Goal: Transaction & Acquisition: Purchase product/service

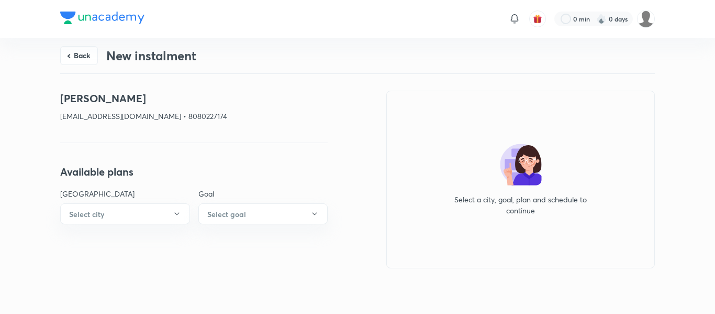
click at [75, 53] on button "Back" at bounding box center [79, 55] width 38 height 19
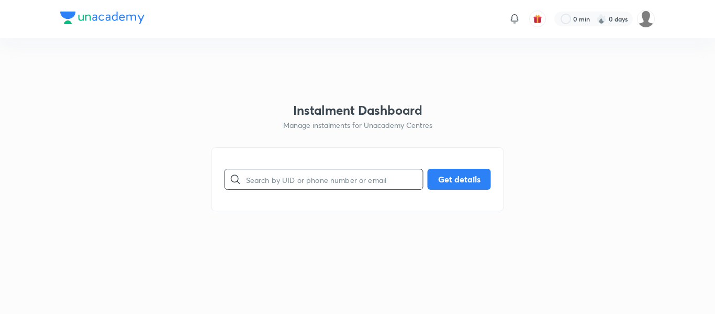
click at [319, 183] on input "text" at bounding box center [334, 179] width 177 height 27
paste input "[EMAIL_ADDRESS][DOMAIN_NAME]"
type input "[EMAIL_ADDRESS][DOMAIN_NAME]"
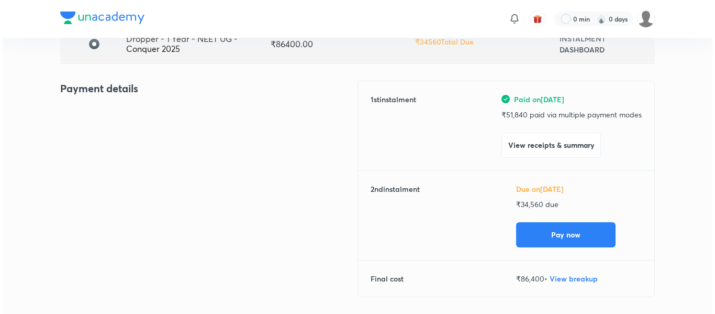
scroll to position [99, 0]
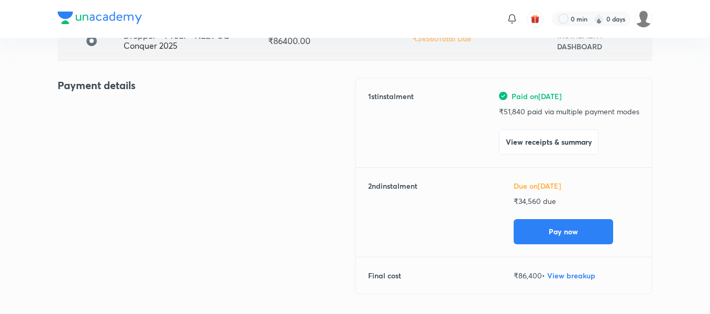
click at [574, 245] on div "1 st instalment Paid on [DATE] ₹ 51,840 paid via multiple payment modes View re…" at bounding box center [503, 186] width 297 height 216
click at [566, 238] on button "Pay now" at bounding box center [563, 230] width 99 height 25
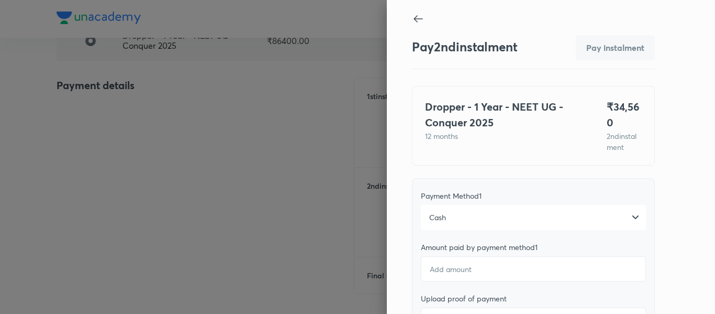
click at [503, 214] on div "Cash" at bounding box center [533, 217] width 225 height 25
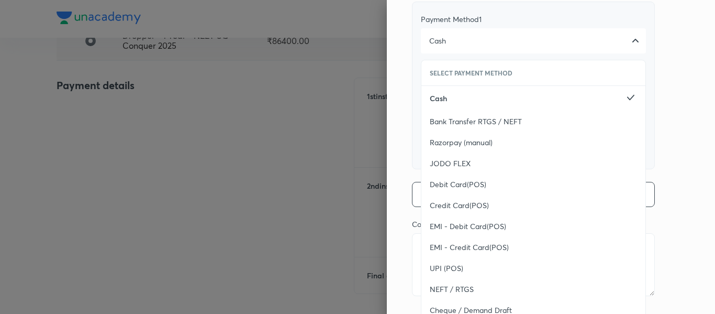
scroll to position [203, 0]
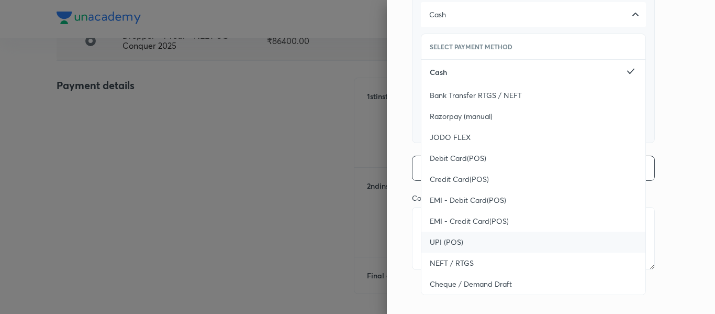
click at [458, 241] on div "UPI (POS)" at bounding box center [534, 241] width 224 height 21
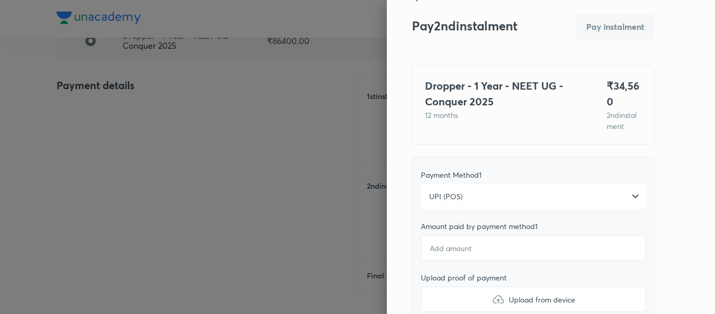
scroll to position [0, 0]
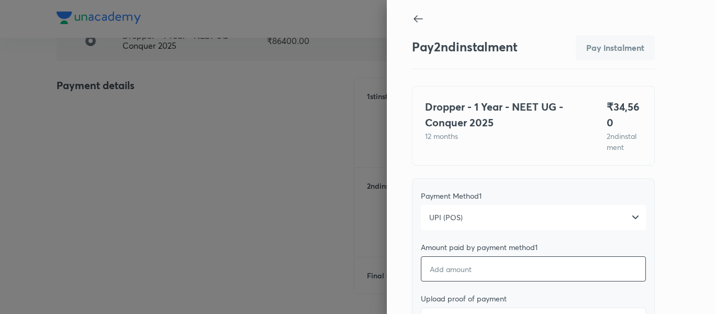
click at [447, 270] on input "number" at bounding box center [533, 268] width 225 height 25
type textarea "x"
type input "3"
type textarea "x"
type input "34"
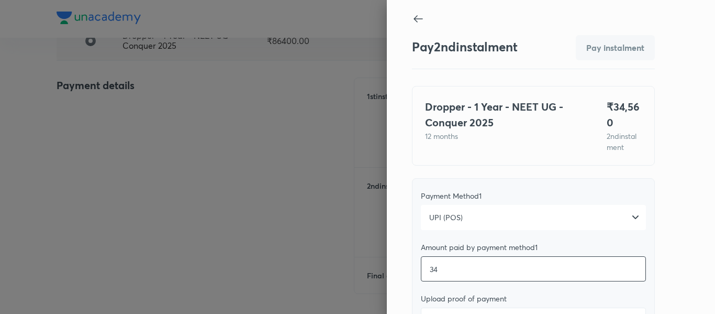
type textarea "x"
type input "345"
type textarea "x"
type input "3456"
type textarea "x"
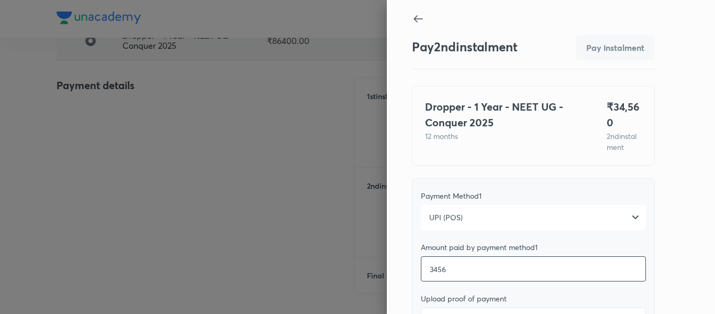
type input "34560"
type textarea "x"
type input "34560"
click at [482, 236] on div "Payment Method 1 UPI (POS) Amount paid by payment method 1 34560 Upload proof o…" at bounding box center [533, 262] width 243 height 168
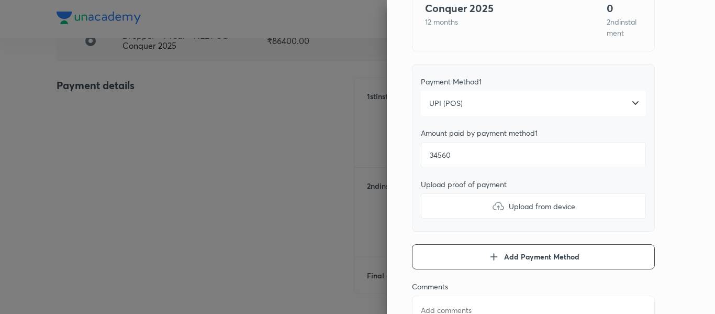
scroll to position [115, 0]
click at [450, 208] on label "Upload from device" at bounding box center [533, 205] width 225 height 25
click at [0, 0] on input "Upload from device" at bounding box center [0, 0] width 0 height 0
type textarea "x"
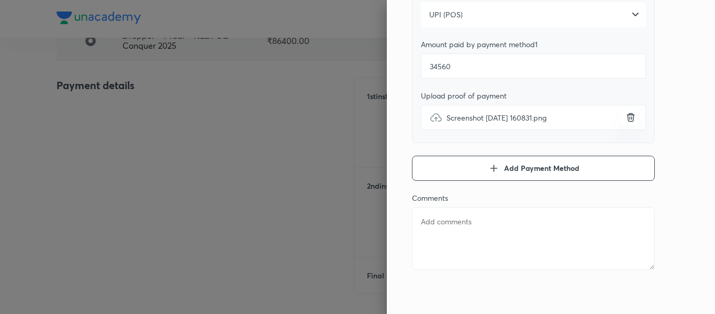
click at [534, 243] on textarea at bounding box center [533, 238] width 243 height 63
type textarea "2"
type textarea "x"
type textarea "2n"
type textarea "x"
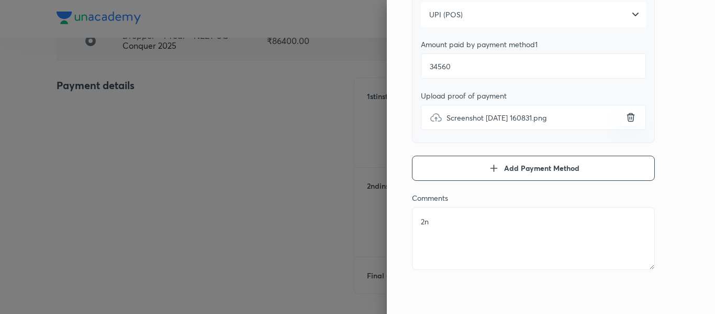
type textarea "2nd"
type textarea "x"
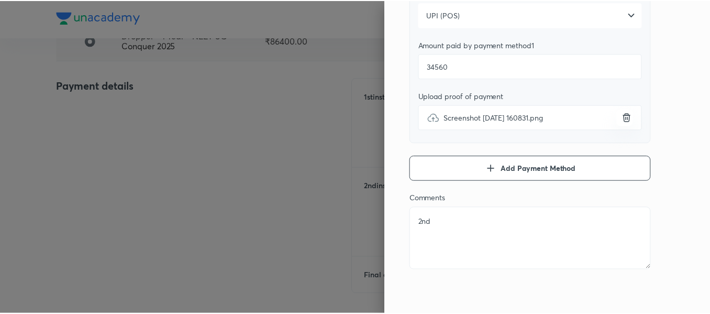
scroll to position [0, 0]
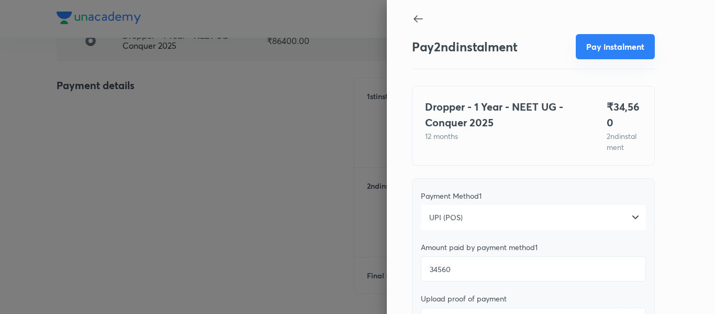
type textarea "2nd"
click at [591, 40] on button "Pay instalment" at bounding box center [615, 46] width 79 height 25
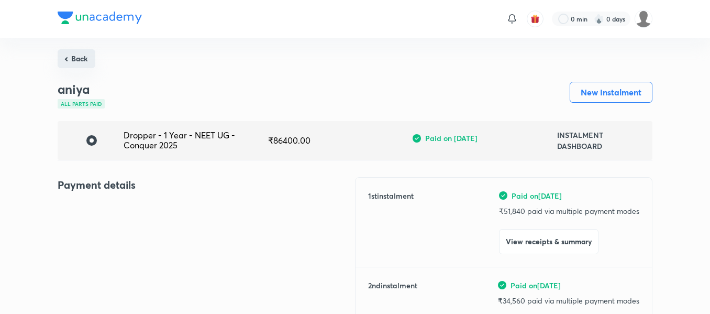
click at [90, 57] on button "Back" at bounding box center [77, 58] width 38 height 19
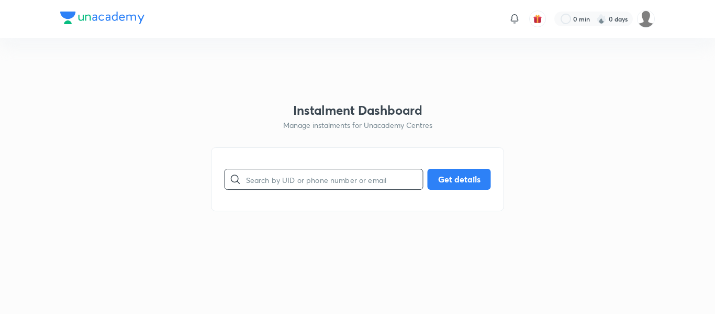
click at [340, 182] on input "text" at bounding box center [334, 179] width 177 height 27
paste input "[EMAIL_ADDRESS][DOMAIN_NAME]"
type input "[EMAIL_ADDRESS][DOMAIN_NAME]"
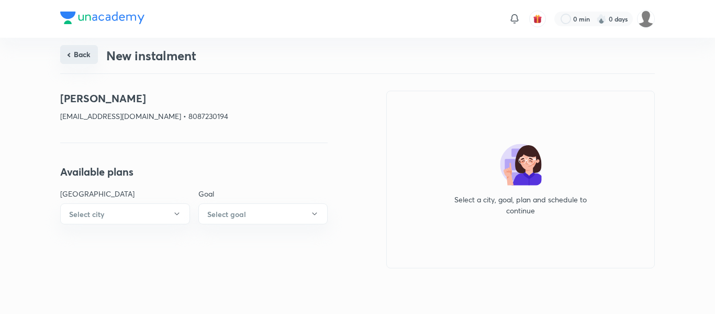
click at [97, 62] on button "Back" at bounding box center [79, 54] width 38 height 19
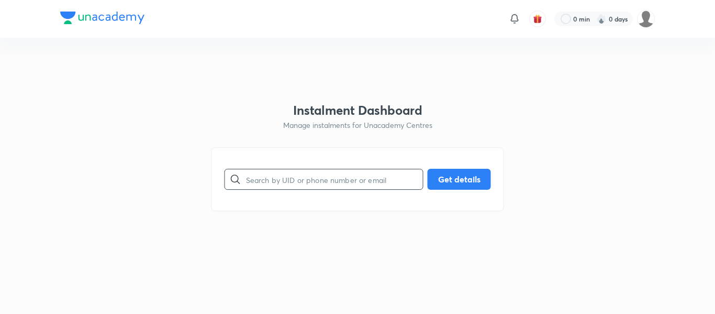
click at [285, 173] on input "text" at bounding box center [334, 179] width 177 height 27
paste input "9503289829"
type input "9503289829"
